Goal: Transaction & Acquisition: Purchase product/service

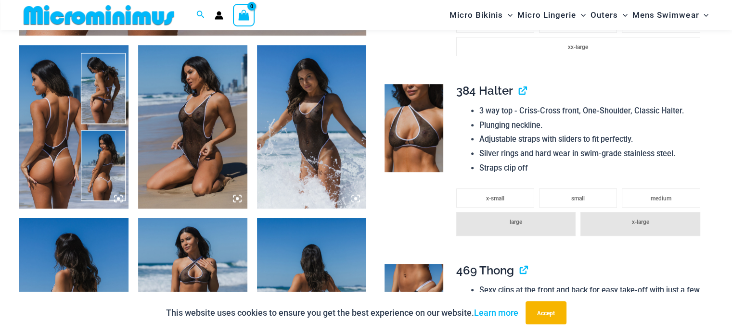
scroll to position [587, 0]
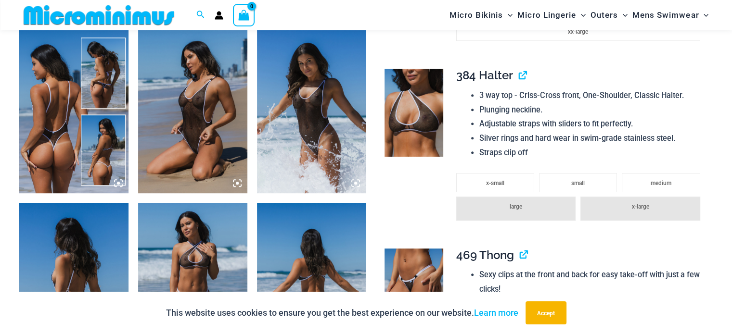
drag, startPoint x: 734, startPoint y: 66, endPoint x: 730, endPoint y: 58, distance: 8.6
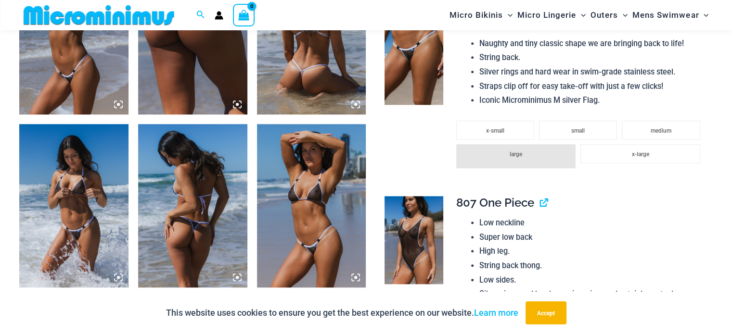
scroll to position [1018, 0]
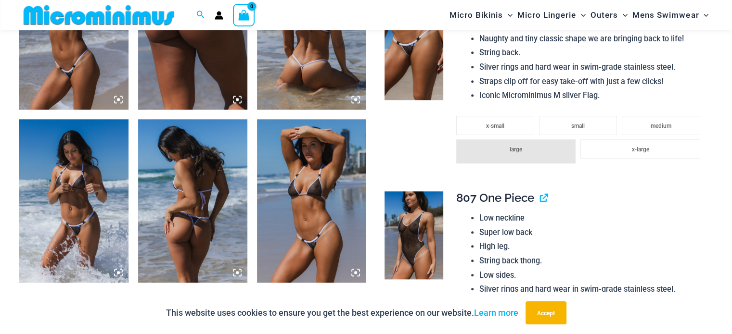
click at [49, 211] on img at bounding box center [73, 201] width 109 height 164
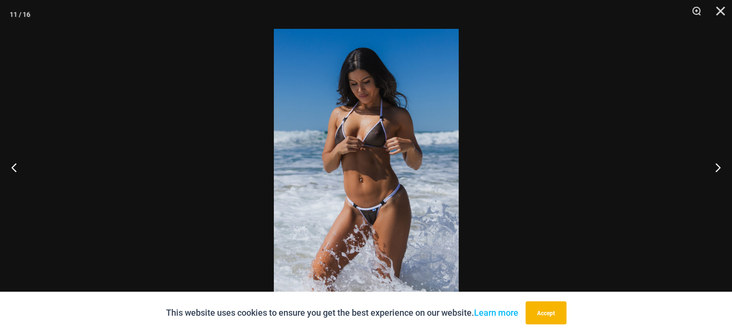
click at [377, 220] on img at bounding box center [366, 167] width 185 height 277
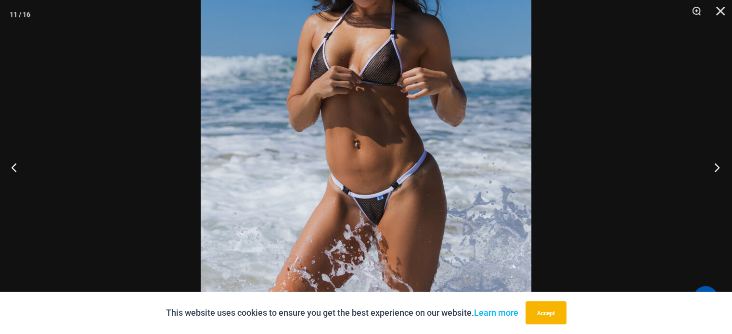
click at [718, 171] on button "Next" at bounding box center [714, 167] width 36 height 48
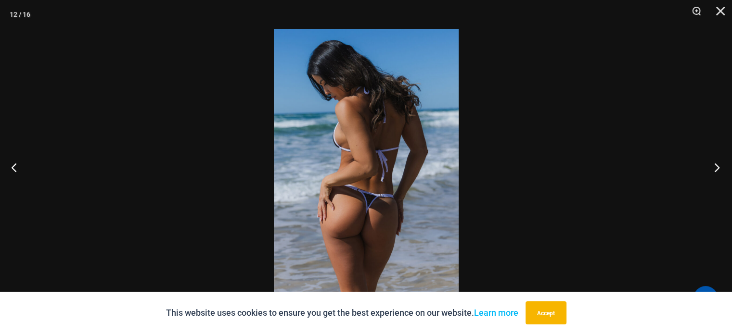
click at [718, 171] on button "Next" at bounding box center [714, 167] width 36 height 48
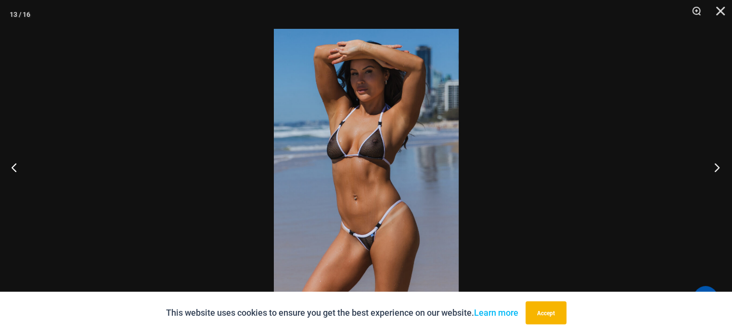
click at [718, 171] on button "Next" at bounding box center [714, 167] width 36 height 48
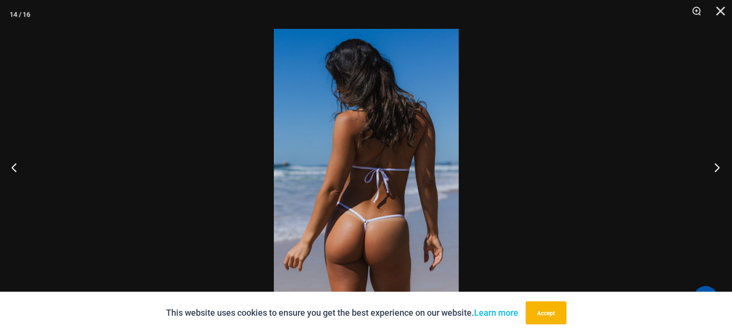
click at [718, 171] on button "Next" at bounding box center [714, 167] width 36 height 48
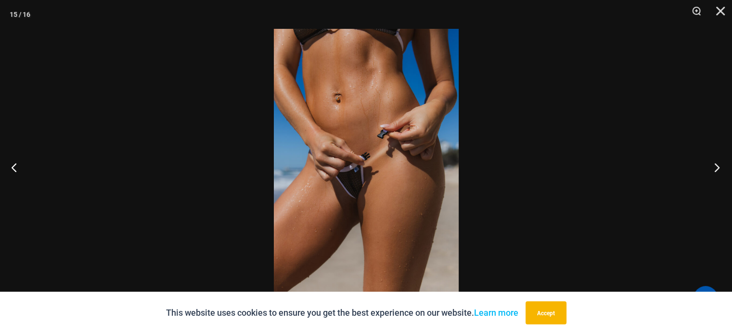
click at [718, 171] on button "Next" at bounding box center [714, 167] width 36 height 48
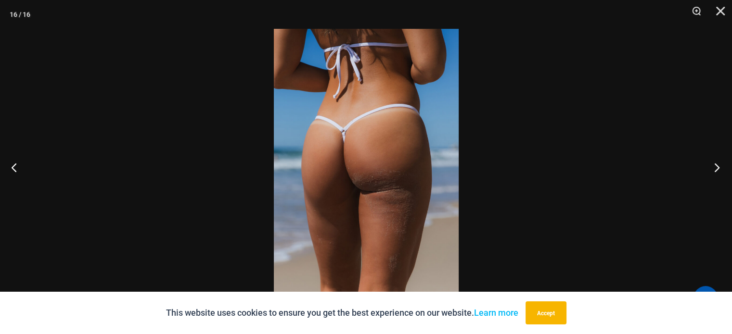
click at [718, 171] on button "Next" at bounding box center [714, 167] width 36 height 48
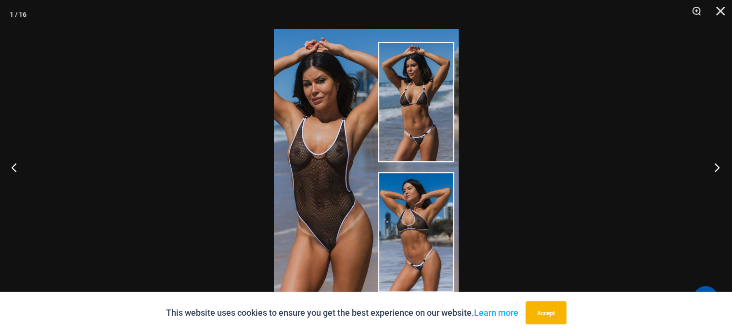
click at [718, 171] on button "Next" at bounding box center [714, 167] width 36 height 48
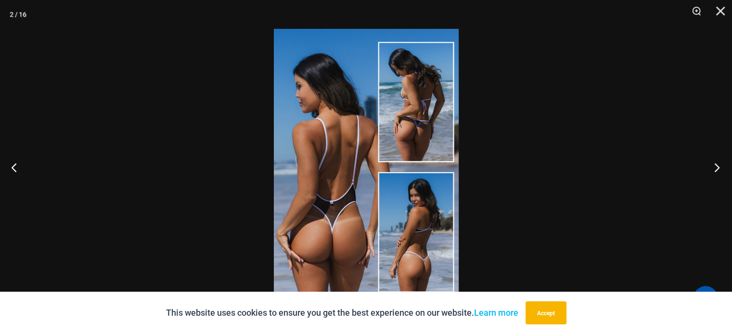
click at [718, 171] on button "Next" at bounding box center [714, 167] width 36 height 48
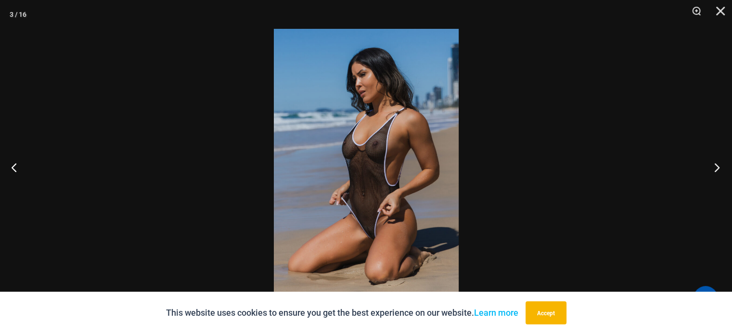
click at [717, 162] on button "Next" at bounding box center [714, 167] width 36 height 48
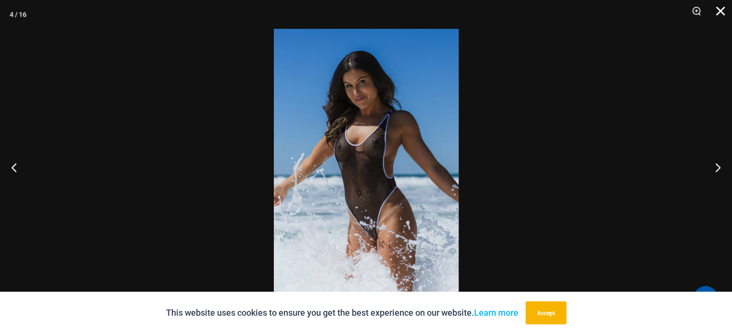
click at [720, 12] on button "Close" at bounding box center [717, 14] width 24 height 29
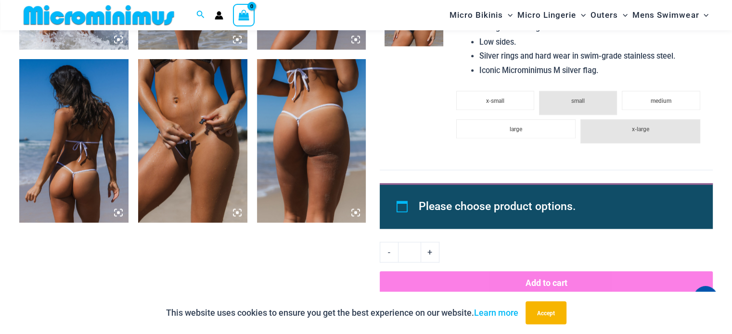
scroll to position [1257, 0]
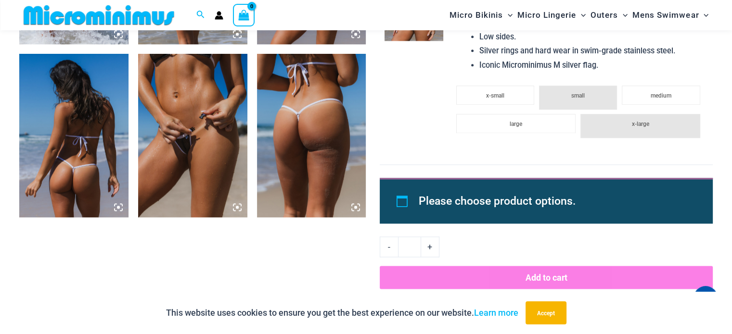
click at [462, 202] on li "Please choose product options." at bounding box center [555, 201] width 272 height 22
click at [433, 247] on link "+" at bounding box center [430, 247] width 18 height 20
click at [389, 248] on link "-" at bounding box center [389, 247] width 18 height 20
type input "*"
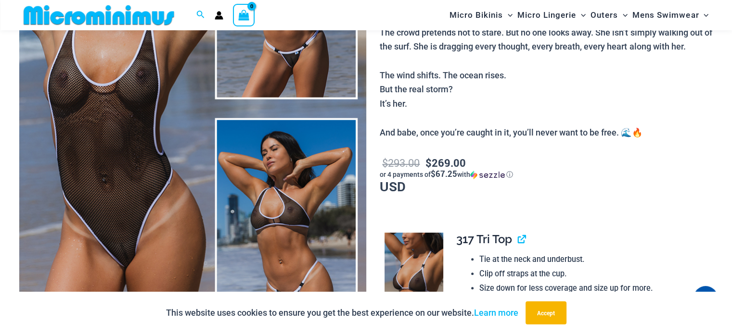
scroll to position [327, 0]
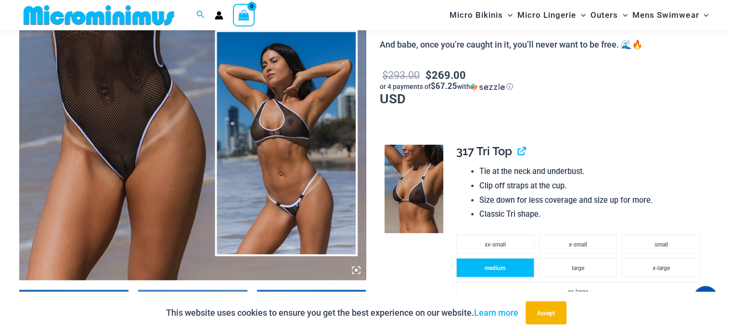
click at [491, 271] on span "medium" at bounding box center [494, 268] width 21 height 7
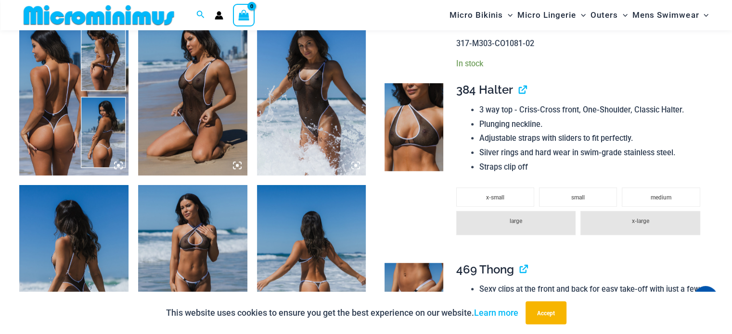
scroll to position [600, 0]
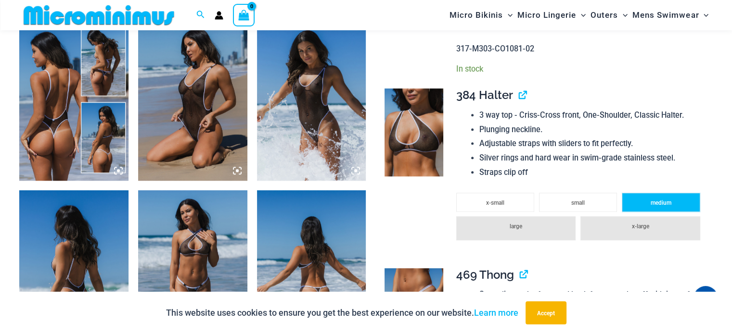
click at [639, 203] on li "medium" at bounding box center [661, 202] width 78 height 19
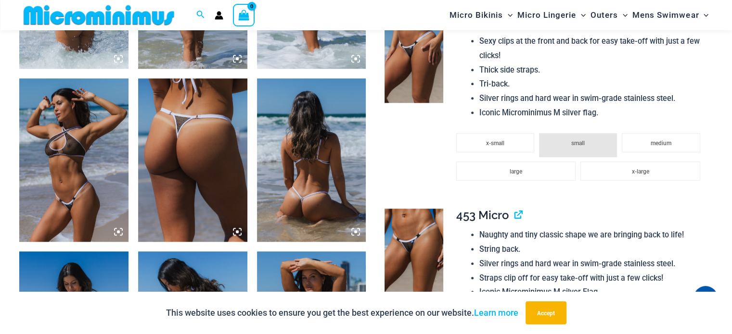
scroll to position [954, 0]
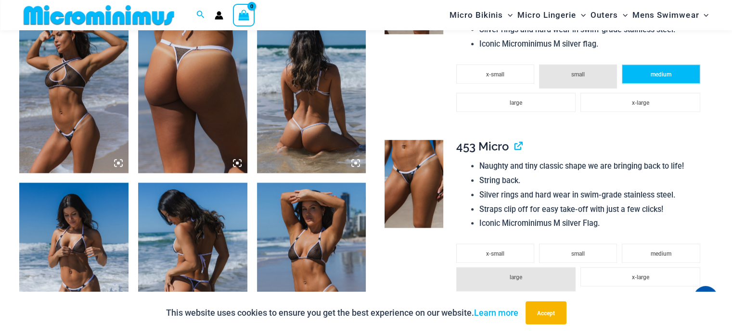
click at [665, 78] on span "medium" at bounding box center [660, 74] width 21 height 7
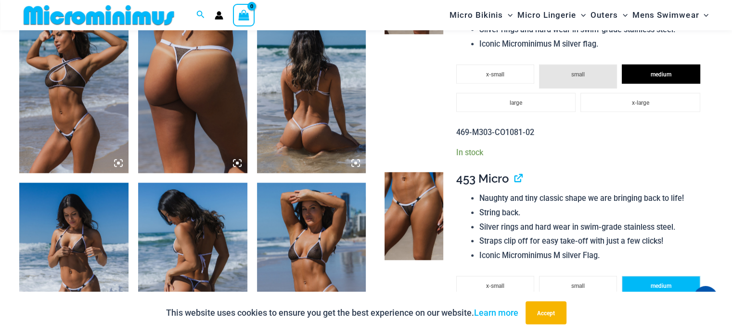
click at [648, 285] on li "medium" at bounding box center [661, 285] width 78 height 19
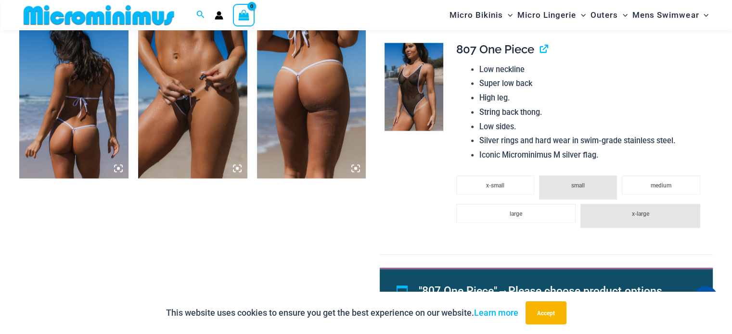
scroll to position [1328, 0]
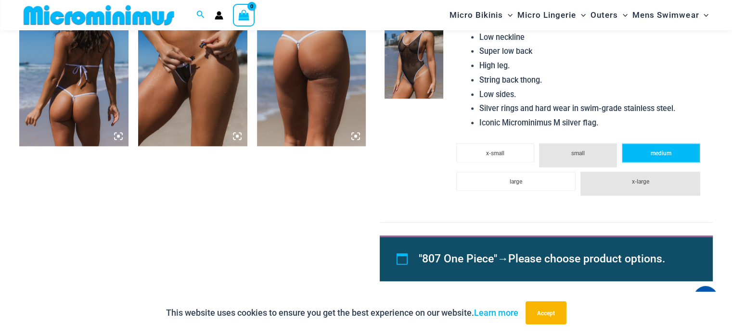
click at [670, 155] on span "medium" at bounding box center [660, 153] width 21 height 7
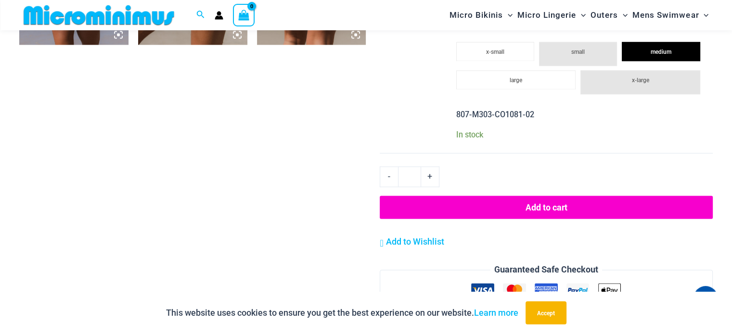
scroll to position [1461, 0]
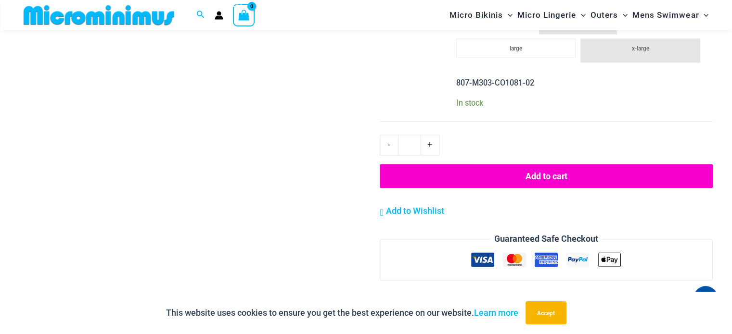
click at [622, 177] on button "Add to cart" at bounding box center [546, 176] width 333 height 24
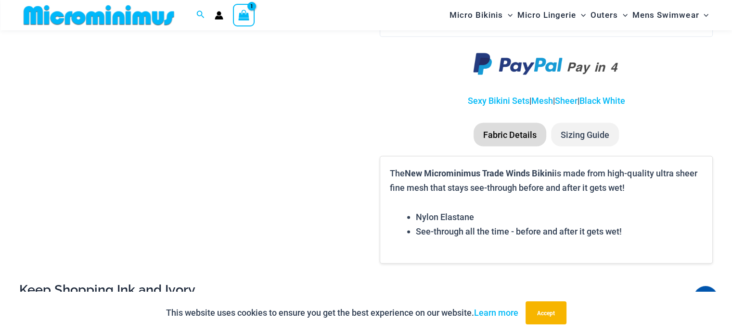
scroll to position [1713, 0]
